Goal: Information Seeking & Learning: Learn about a topic

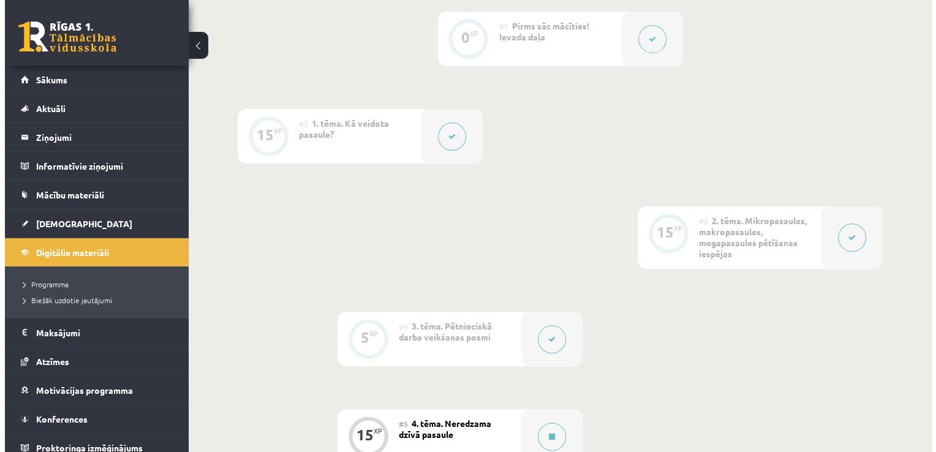
scroll to position [319, 0]
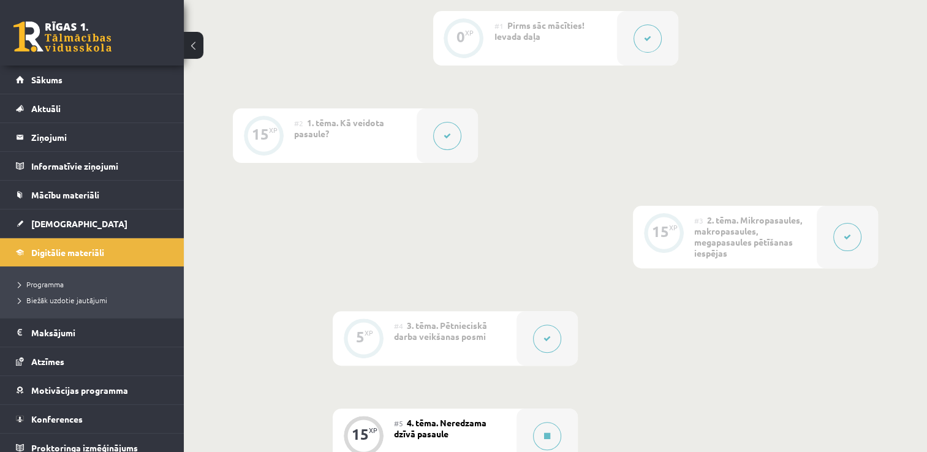
click at [833, 239] on button at bounding box center [847, 237] width 28 height 28
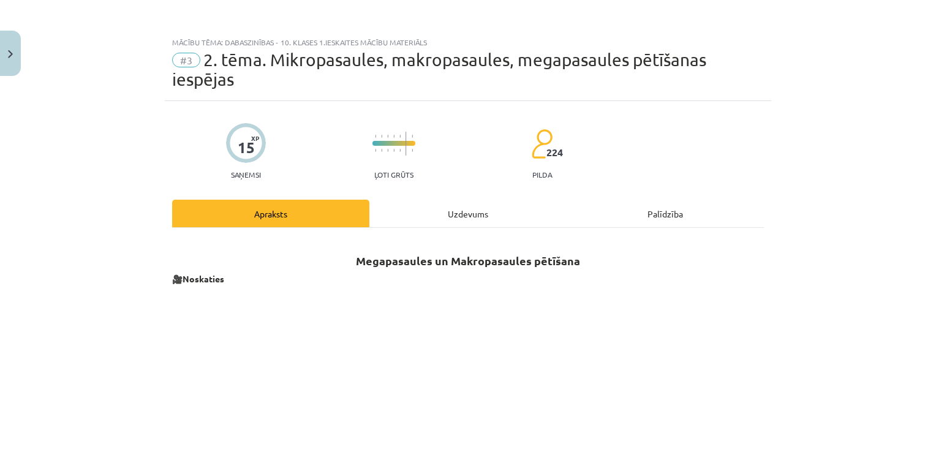
click at [467, 209] on div "Uzdevums" at bounding box center [467, 214] width 197 height 28
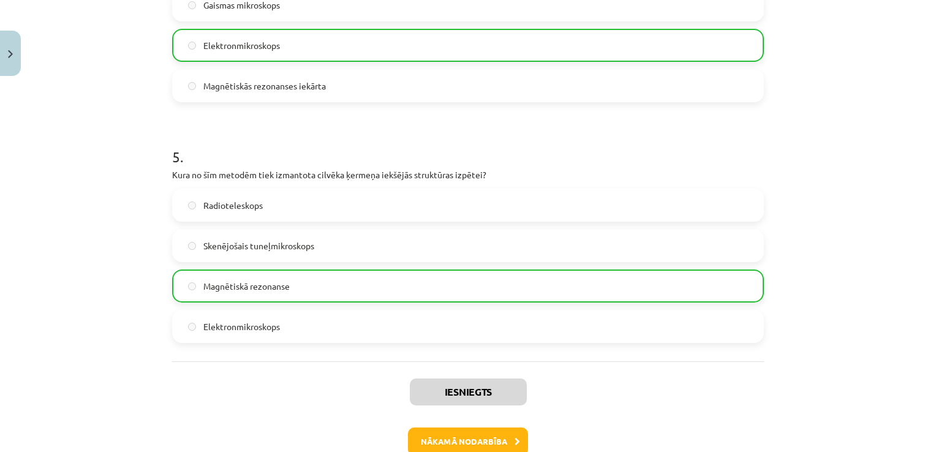
scroll to position [1170, 0]
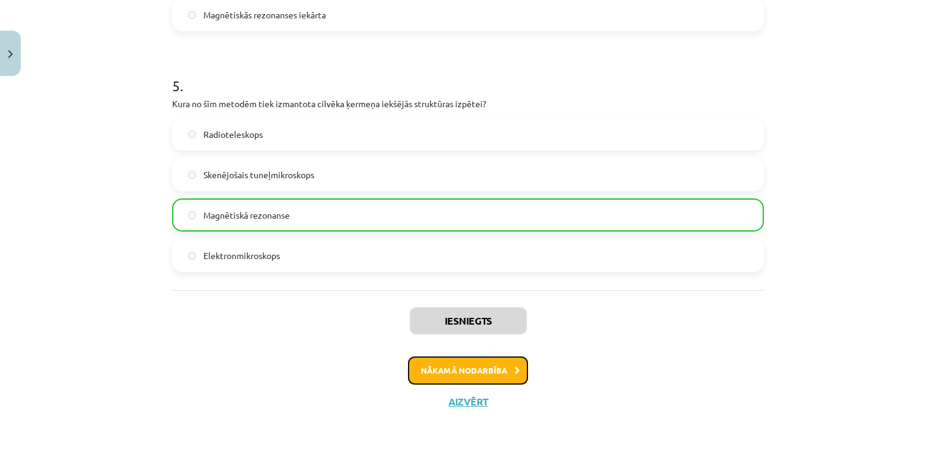
click at [463, 372] on button "Nākamā nodarbība" at bounding box center [468, 370] width 120 height 28
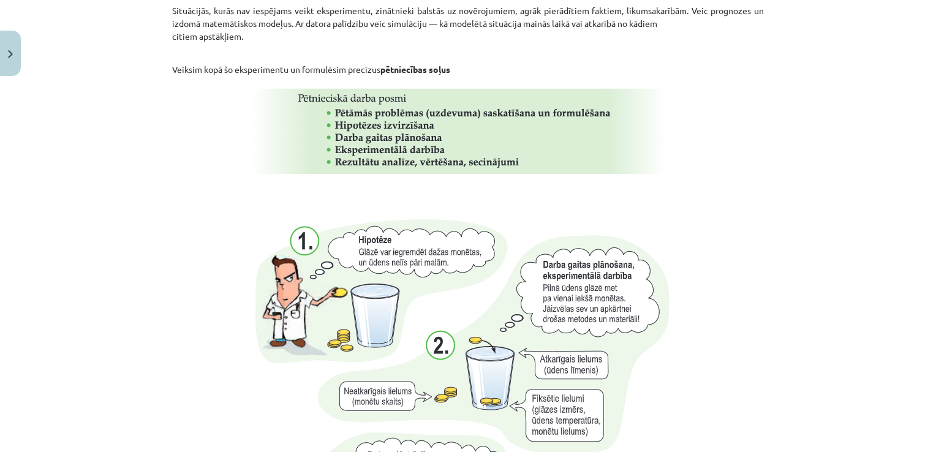
scroll to position [819, 0]
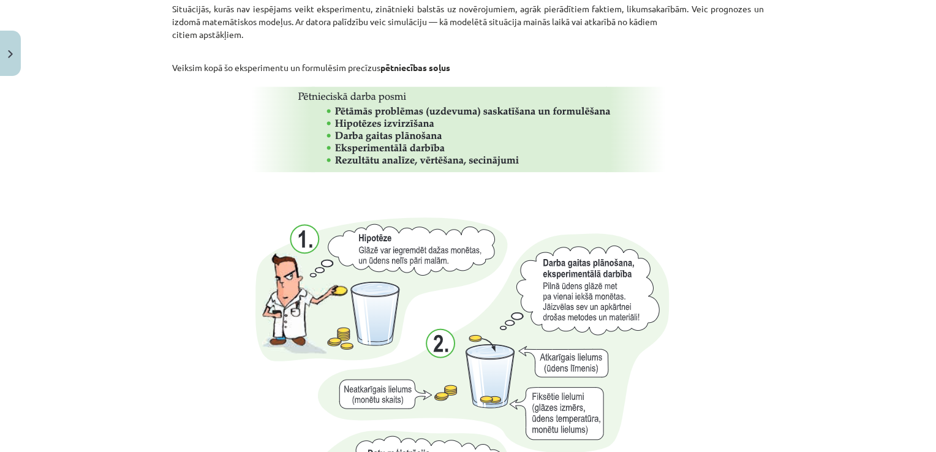
click at [391, 186] on p at bounding box center [468, 192] width 592 height 13
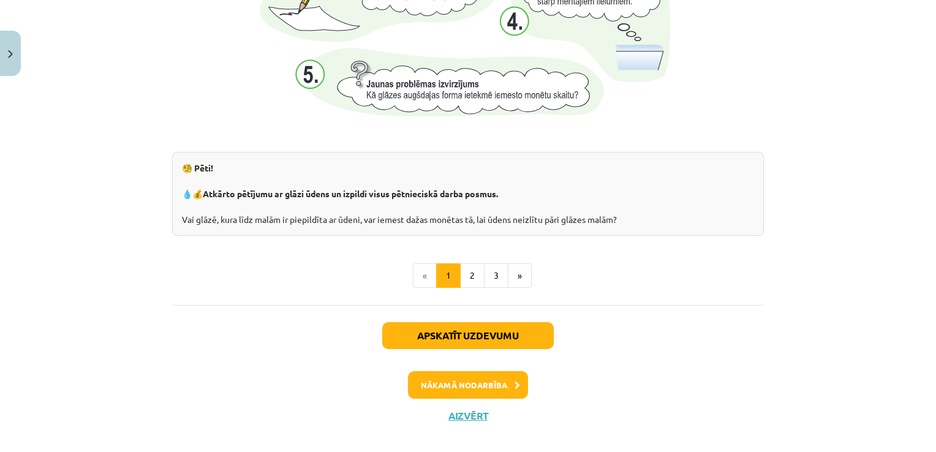
scroll to position [1344, 0]
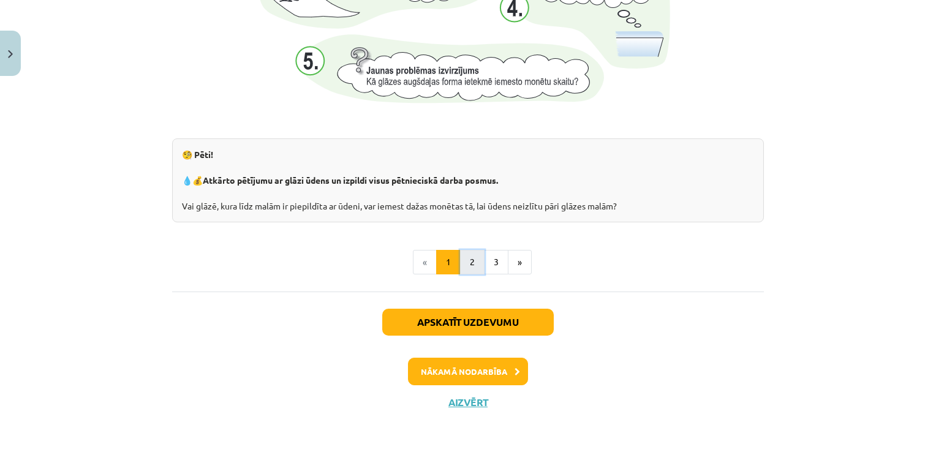
click at [469, 260] on button "2" at bounding box center [472, 262] width 24 height 24
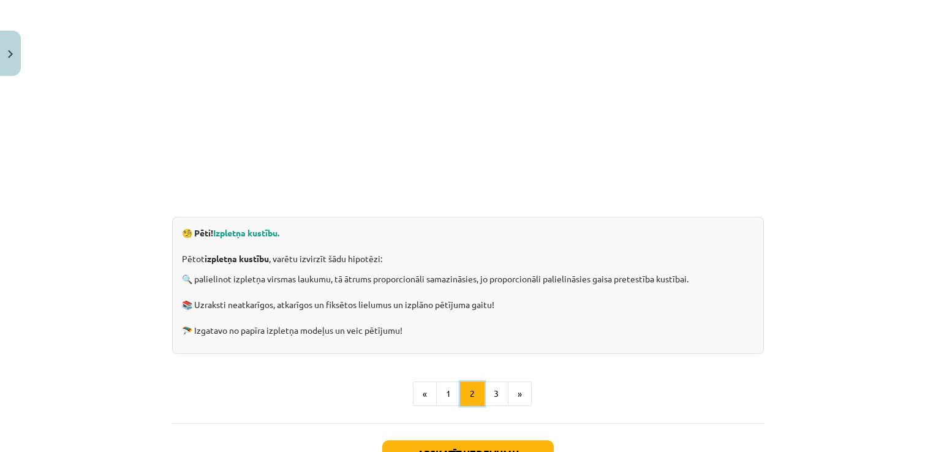
scroll to position [367, 0]
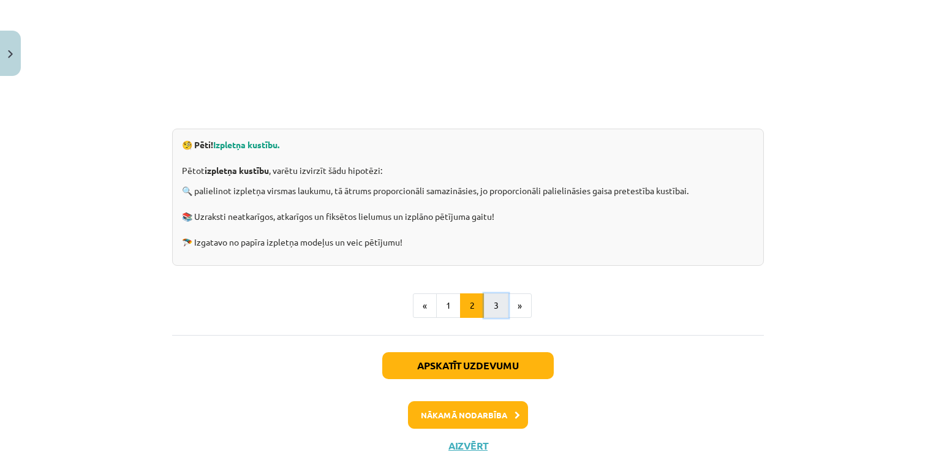
click at [487, 295] on button "3" at bounding box center [496, 305] width 24 height 24
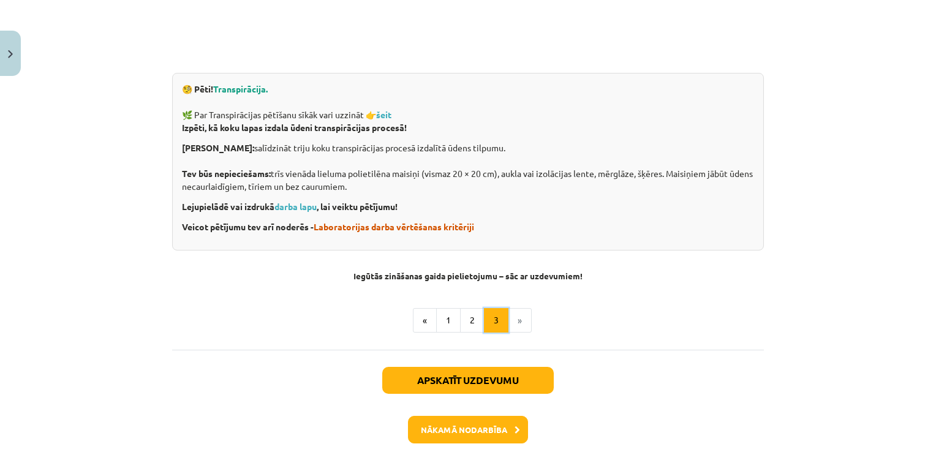
scroll to position [421, 0]
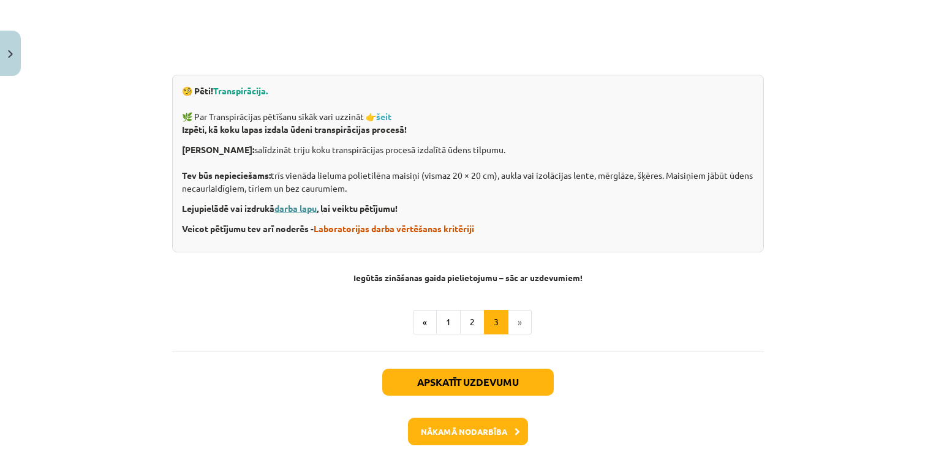
click at [294, 210] on link "darba lapu" at bounding box center [295, 208] width 42 height 11
click at [479, 426] on button "Nākamā nodarbība" at bounding box center [468, 432] width 120 height 28
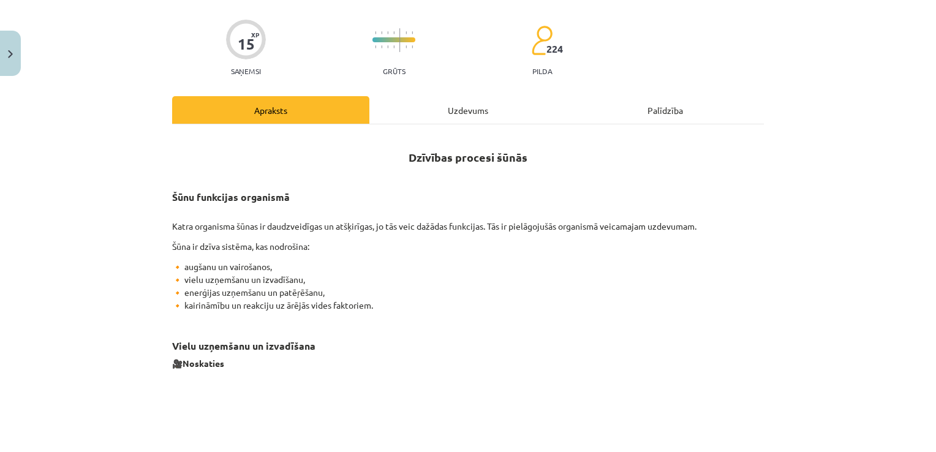
scroll to position [31, 0]
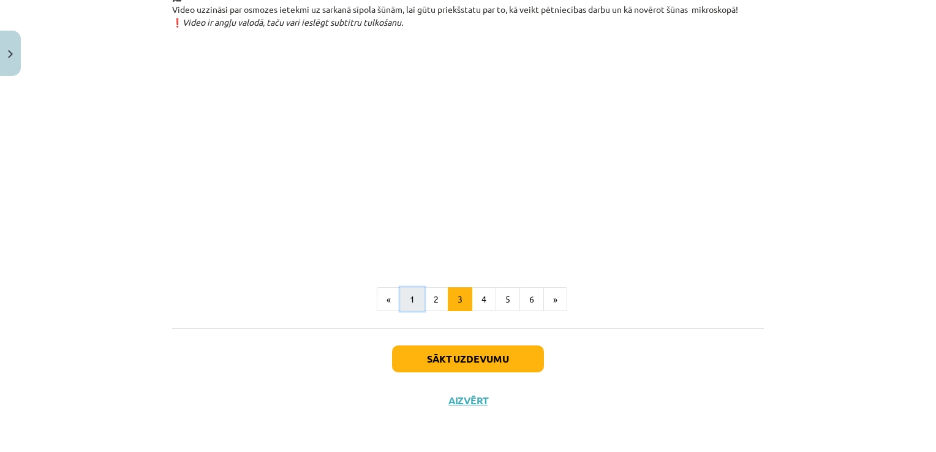
click at [413, 297] on button "1" at bounding box center [412, 299] width 24 height 24
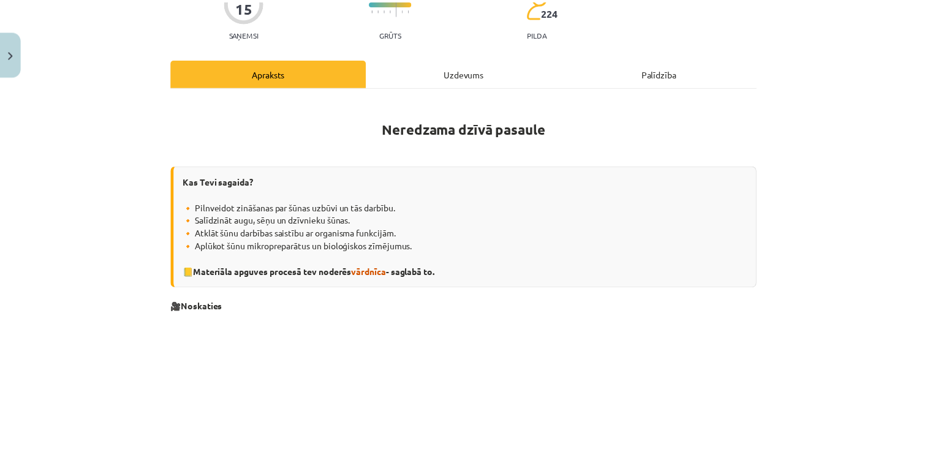
scroll to position [122, 0]
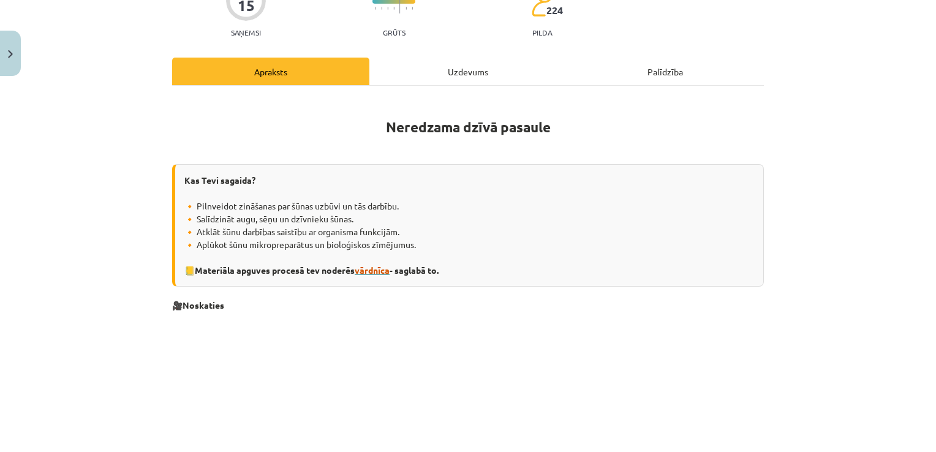
click at [375, 268] on span "vārdnīca" at bounding box center [372, 270] width 35 height 11
click at [2, 48] on button "Close" at bounding box center [10, 53] width 21 height 45
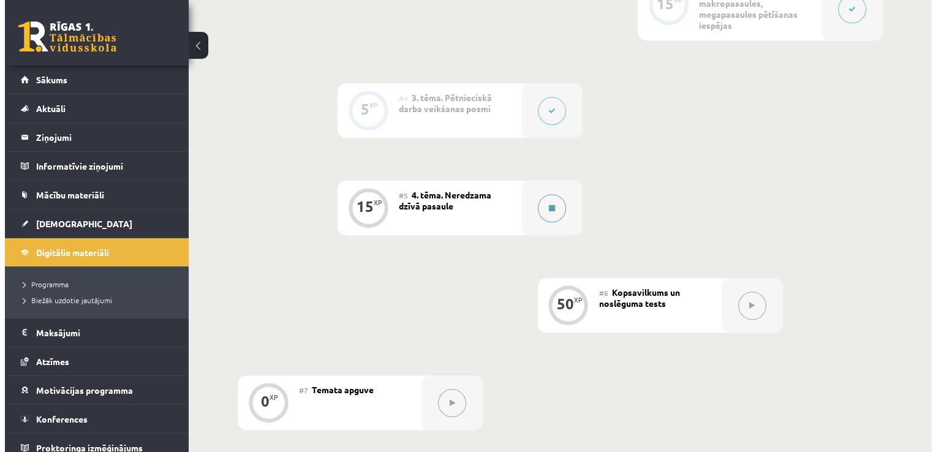
scroll to position [564, 0]
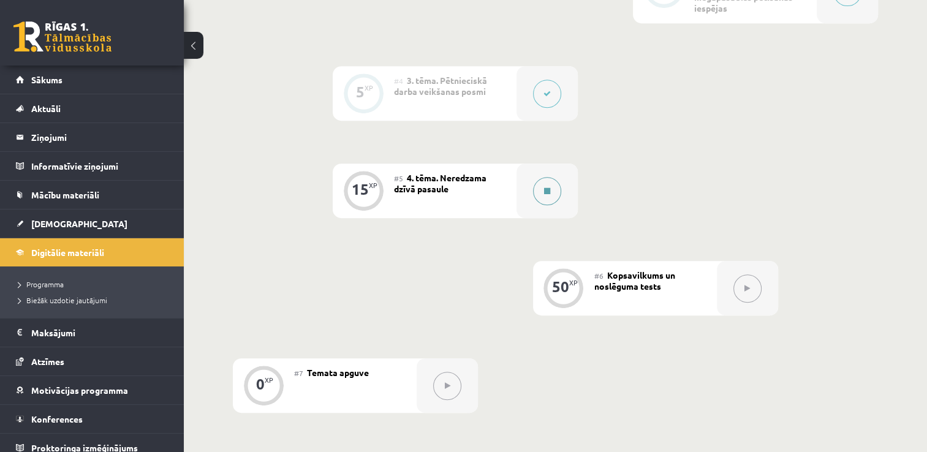
click at [551, 190] on button at bounding box center [547, 191] width 28 height 28
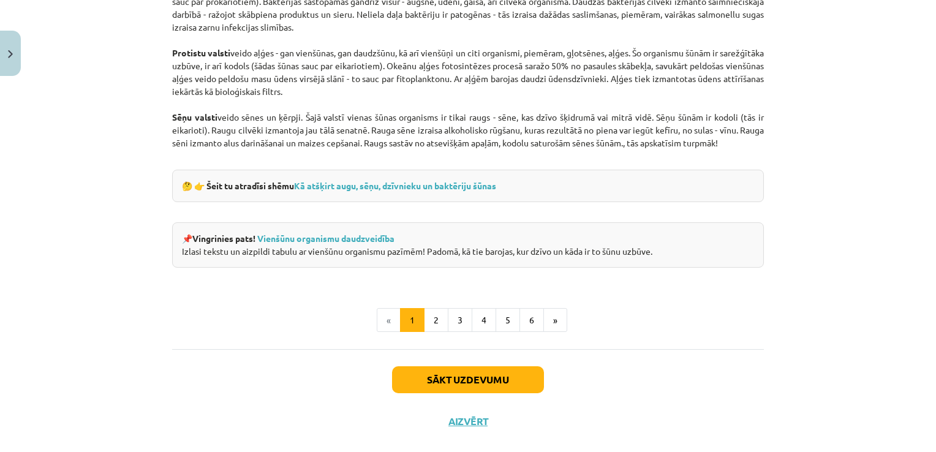
scroll to position [1146, 0]
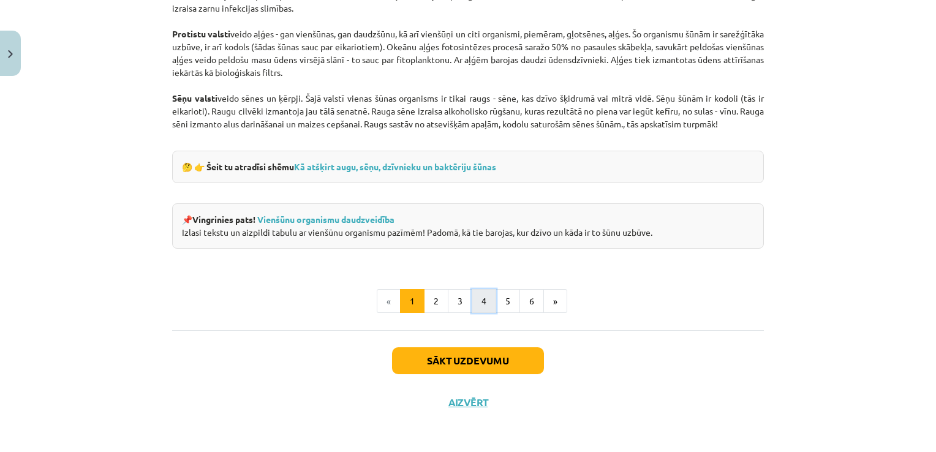
click at [476, 307] on button "4" at bounding box center [484, 301] width 24 height 24
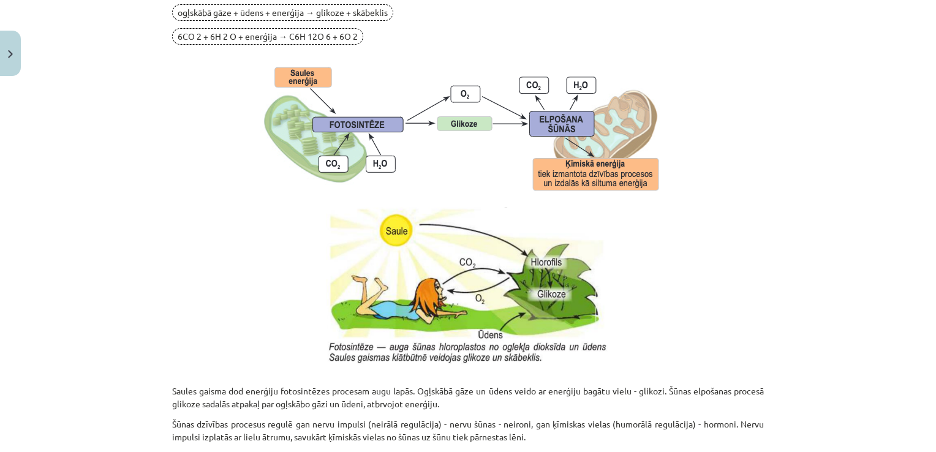
scroll to position [1268, 0]
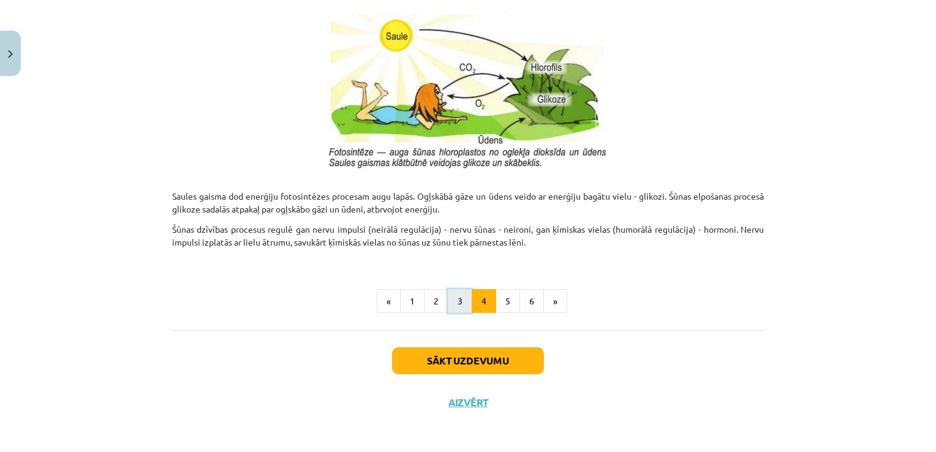
click at [448, 303] on button "3" at bounding box center [460, 301] width 24 height 24
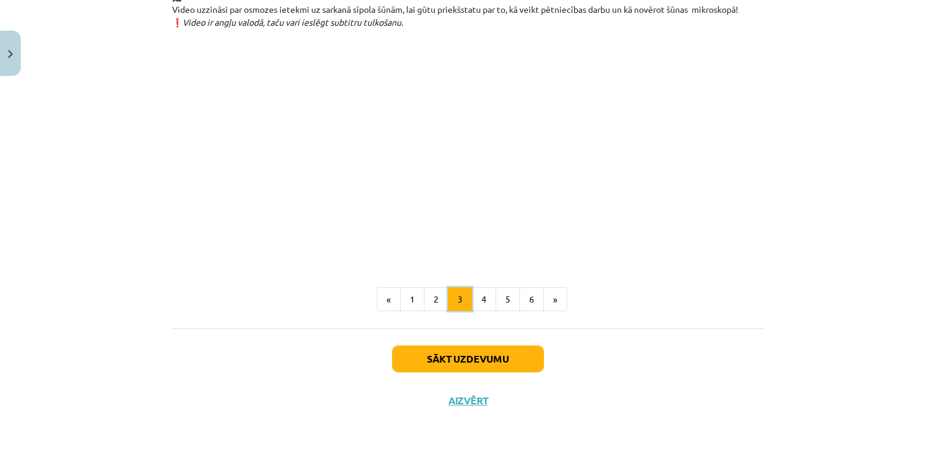
scroll to position [1431, 0]
click at [489, 293] on button "4" at bounding box center [484, 299] width 24 height 24
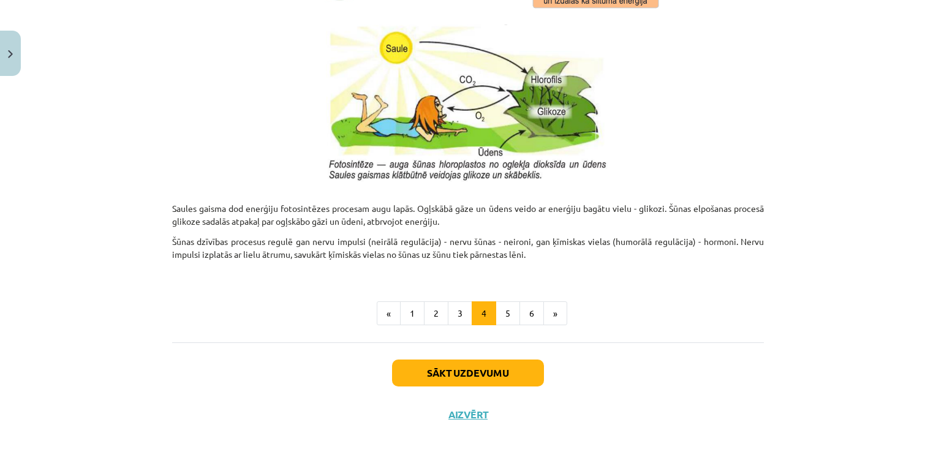
scroll to position [1268, 0]
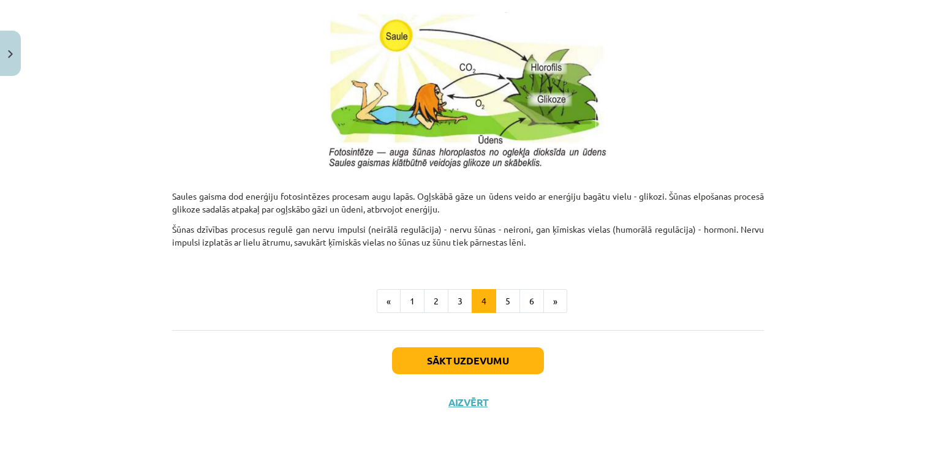
click at [407, 310] on button "1" at bounding box center [412, 301] width 24 height 24
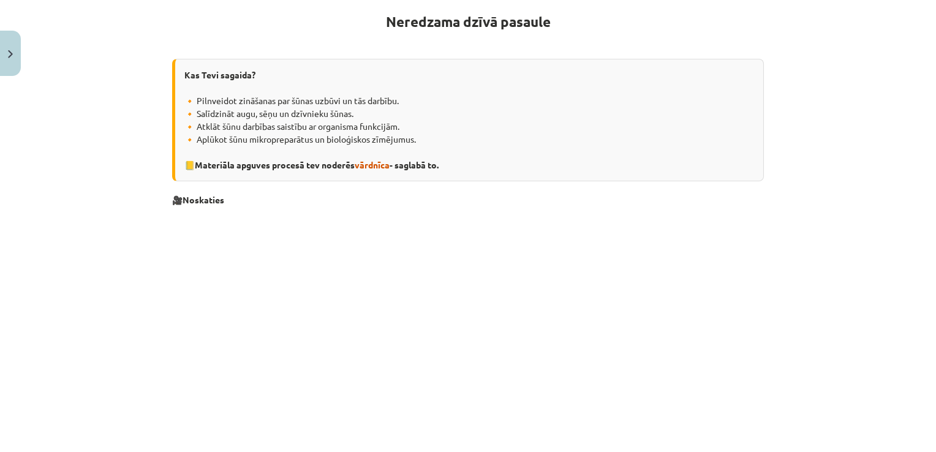
scroll to position [219, 0]
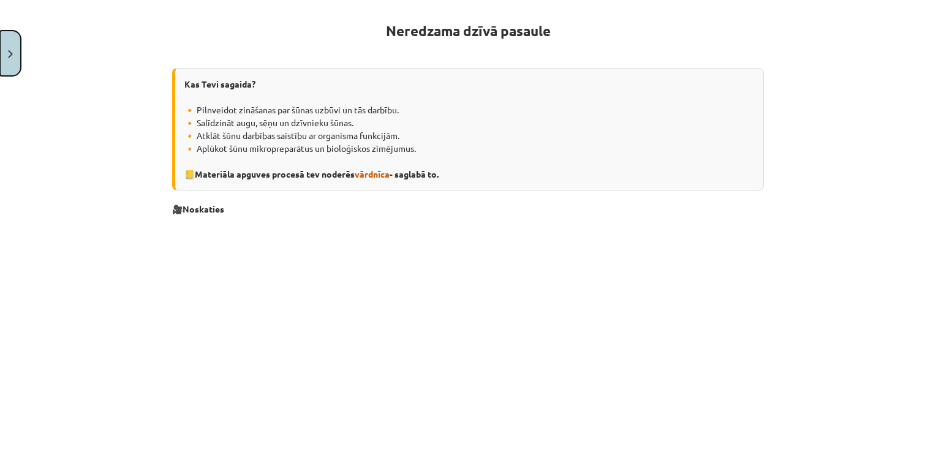
click at [17, 63] on button "Close" at bounding box center [10, 53] width 21 height 45
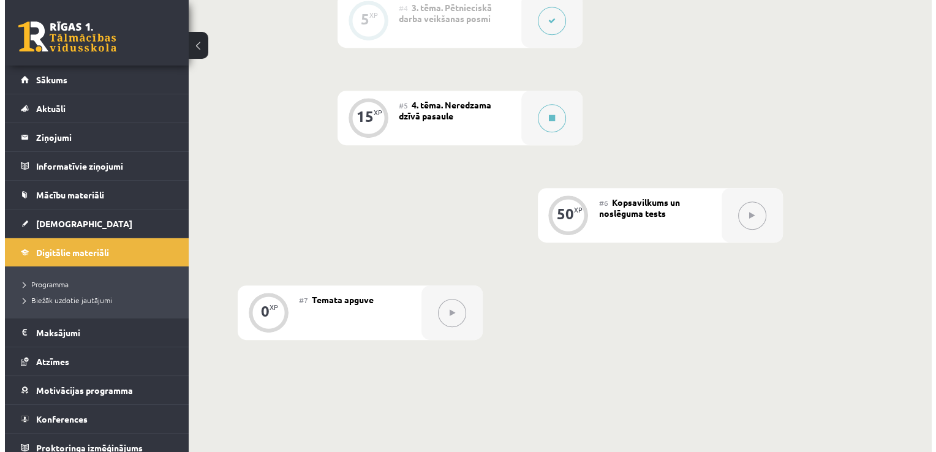
scroll to position [616, 0]
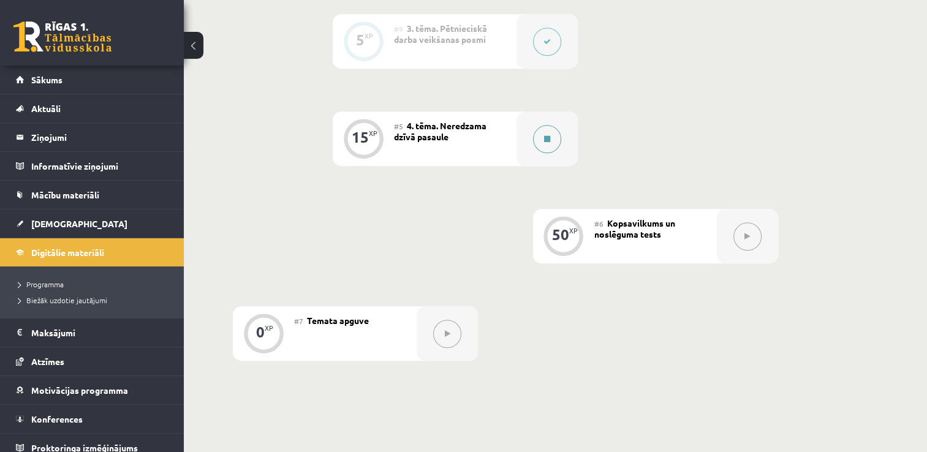
click at [549, 140] on icon at bounding box center [547, 138] width 6 height 7
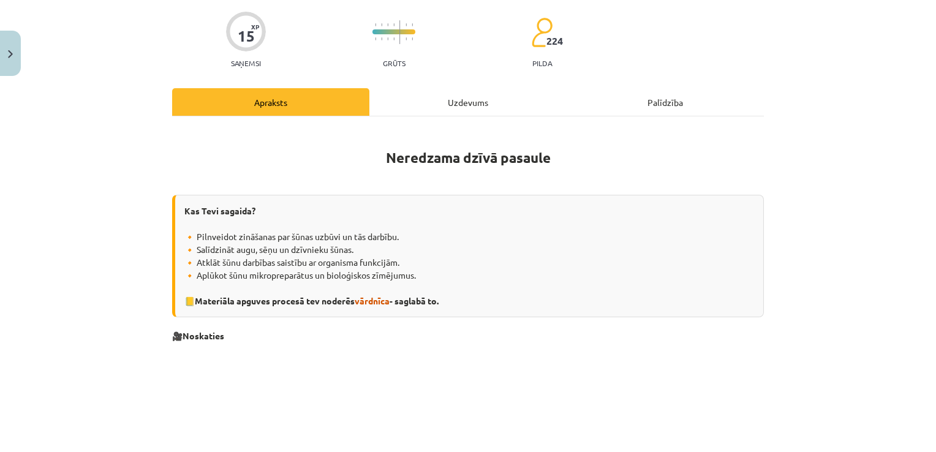
scroll to position [0, 0]
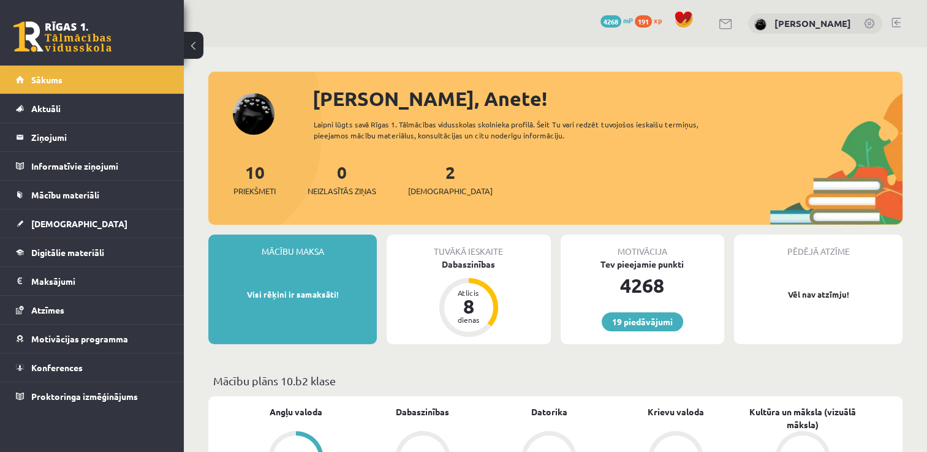
click at [269, 170] on div "10 Priekšmeti" at bounding box center [254, 178] width 42 height 38
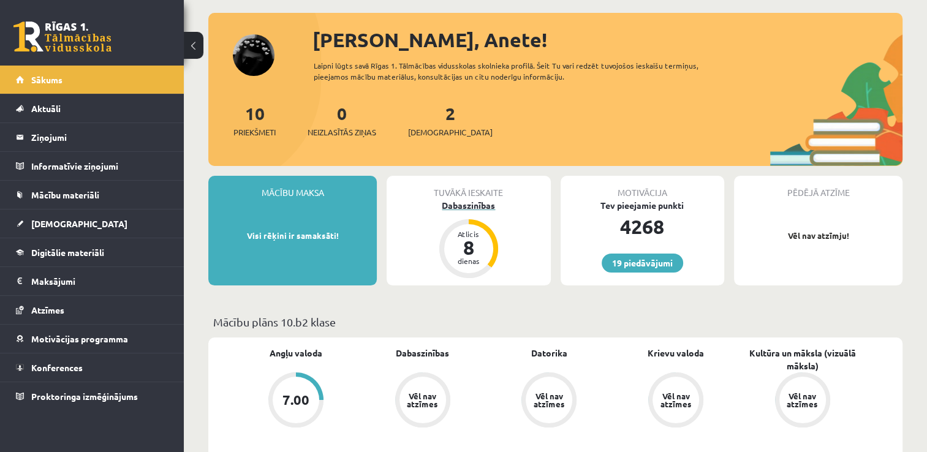
scroll to position [61, 0]
